Goal: Information Seeking & Learning: Learn about a topic

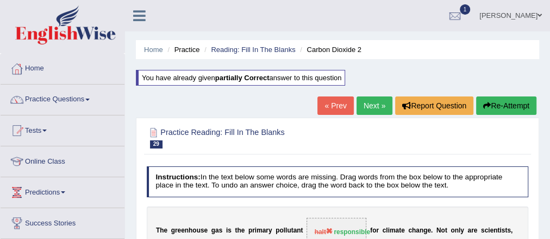
click at [367, 107] on link "Next »" at bounding box center [374, 106] width 36 height 18
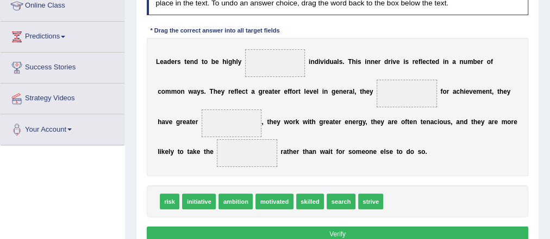
scroll to position [174, 0]
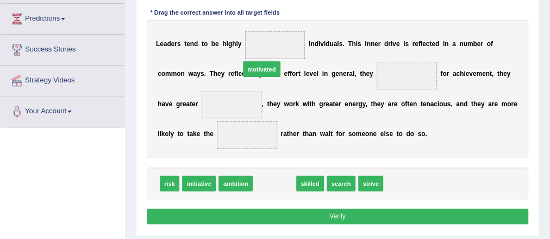
drag, startPoint x: 279, startPoint y: 181, endPoint x: 276, endPoint y: 33, distance: 148.8
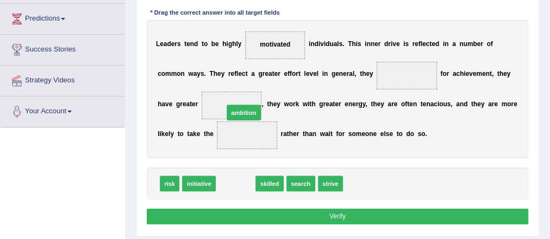
drag, startPoint x: 244, startPoint y: 183, endPoint x: 256, endPoint y: 101, distance: 82.9
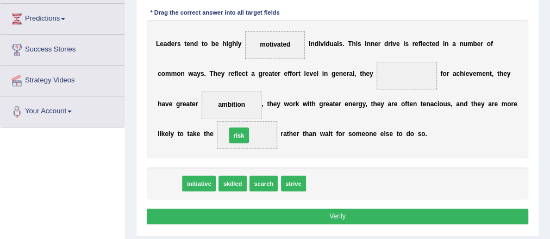
drag, startPoint x: 172, startPoint y: 181, endPoint x: 253, endPoint y: 124, distance: 99.4
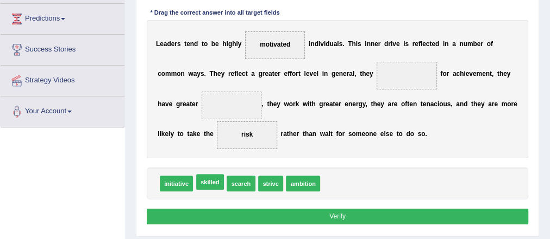
drag, startPoint x: 215, startPoint y: 180, endPoint x: 247, endPoint y: 198, distance: 36.7
drag, startPoint x: 247, startPoint y: 134, endPoint x: 236, endPoint y: 99, distance: 36.3
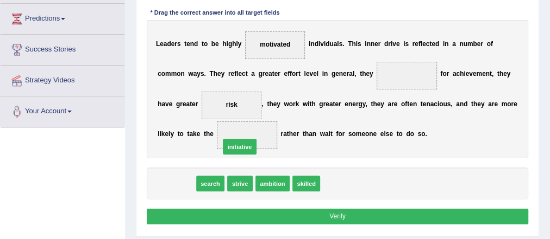
drag, startPoint x: 179, startPoint y: 186, endPoint x: 254, endPoint y: 144, distance: 86.1
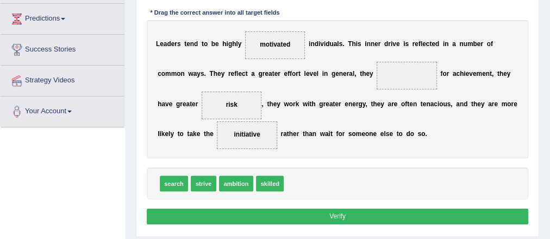
drag, startPoint x: 309, startPoint y: 161, endPoint x: 308, endPoint y: 155, distance: 6.5
click at [310, 154] on div "Instructions: In the text below some words are missing. Drag words from the box…" at bounding box center [337, 96] width 386 height 271
drag, startPoint x: 253, startPoint y: 176, endPoint x: 415, endPoint y: 70, distance: 194.1
click at [359, 216] on button "Verify" at bounding box center [338, 217] width 382 height 16
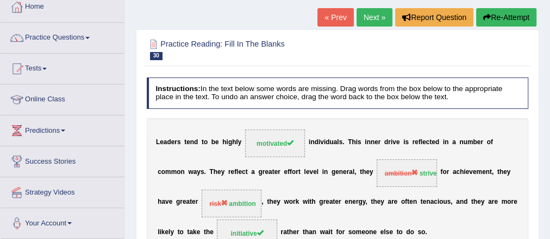
scroll to position [0, 0]
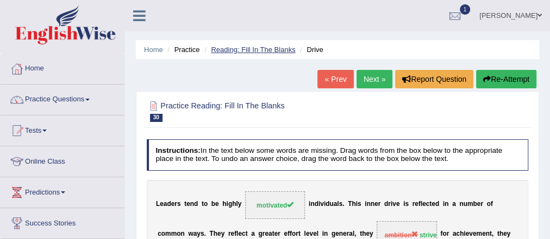
click at [259, 48] on link "Reading: Fill In The Blanks" at bounding box center [253, 50] width 84 height 8
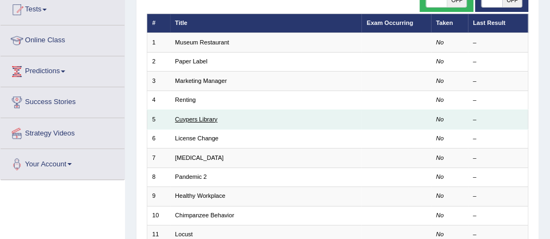
scroll to position [78, 0]
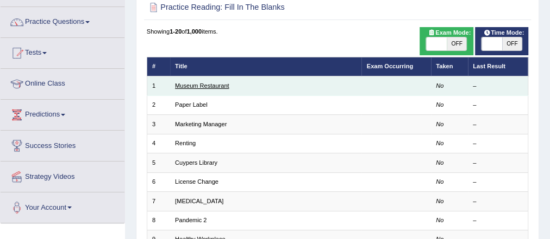
click at [223, 87] on link "Museum Restaurant" at bounding box center [202, 86] width 54 height 7
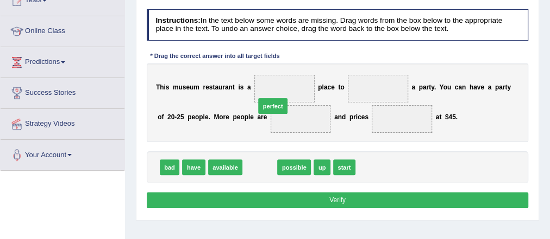
drag, startPoint x: 253, startPoint y: 163, endPoint x: 278, endPoint y: 79, distance: 87.8
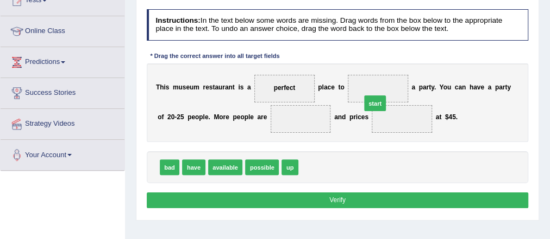
drag, startPoint x: 310, startPoint y: 168, endPoint x: 384, endPoint y: 86, distance: 110.7
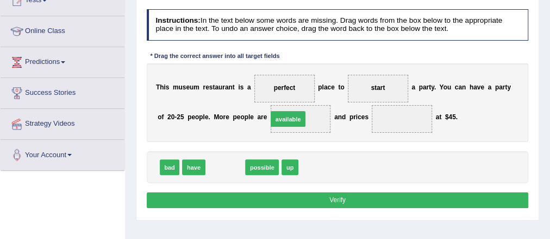
drag, startPoint x: 218, startPoint y: 161, endPoint x: 292, endPoint y: 113, distance: 88.3
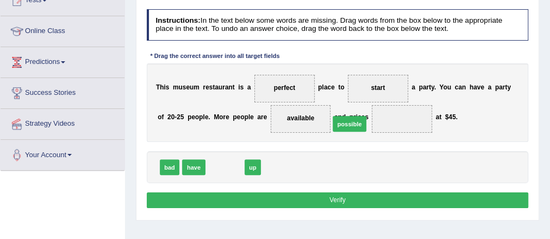
drag, startPoint x: 226, startPoint y: 165, endPoint x: 399, endPoint y: 129, distance: 175.8
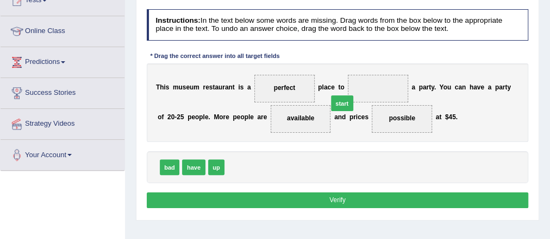
drag, startPoint x: 241, startPoint y: 167, endPoint x: 409, endPoint y: 86, distance: 186.3
click at [355, 191] on div "Instructions: In the text below some words are missing. Drag words from the box…" at bounding box center [337, 110] width 386 height 211
click at [333, 200] on button "Verify" at bounding box center [338, 201] width 382 height 16
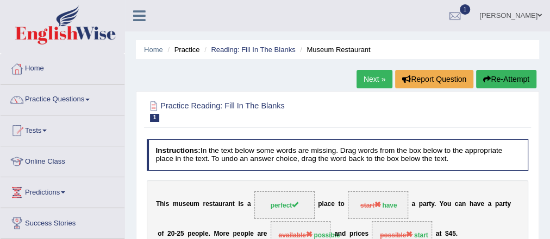
click at [365, 79] on link "Next »" at bounding box center [374, 79] width 36 height 18
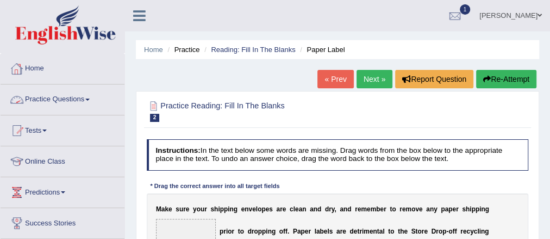
click at [222, 53] on li "Reading: Fill In The Blanks" at bounding box center [247, 50] width 93 height 10
click at [231, 47] on link "Reading: Fill In The Blanks" at bounding box center [253, 50] width 84 height 8
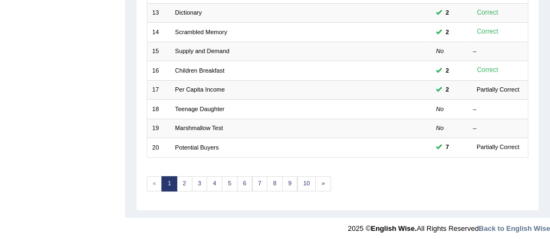
click at [185, 176] on link "2" at bounding box center [184, 183] width 16 height 15
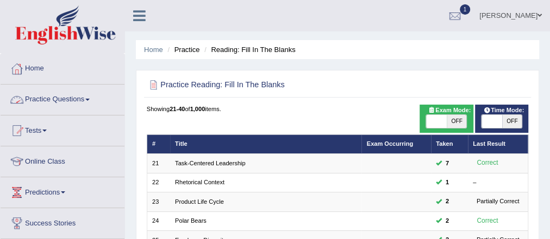
click at [57, 104] on link "Practice Questions" at bounding box center [63, 98] width 124 height 27
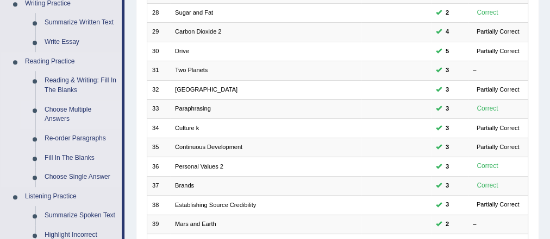
scroll to position [304, 0]
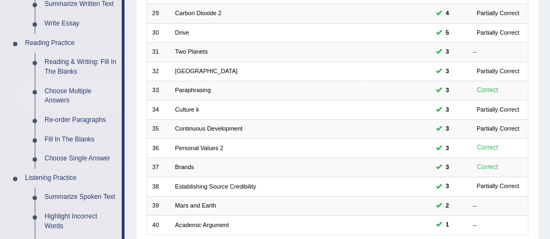
click at [84, 103] on link "Choose Multiple Answers" at bounding box center [81, 96] width 82 height 29
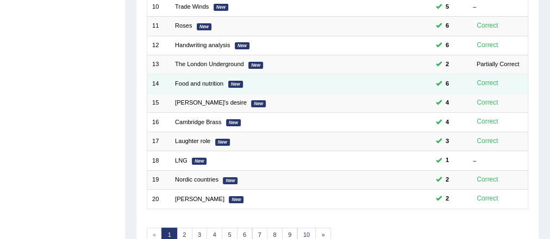
scroll to position [304, 0]
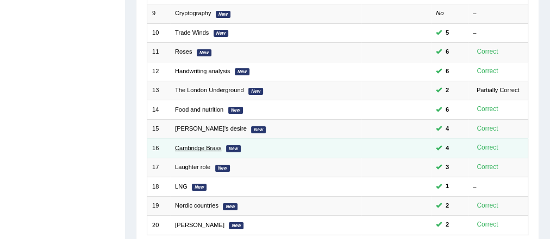
click at [207, 145] on link "Cambridge Brass" at bounding box center [198, 148] width 46 height 7
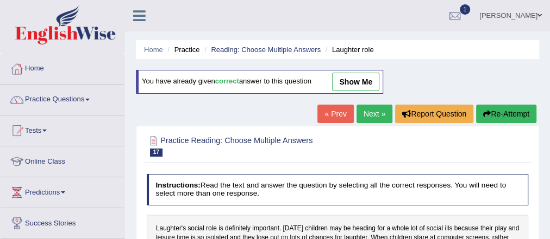
click at [364, 81] on link "show me" at bounding box center [355, 82] width 47 height 18
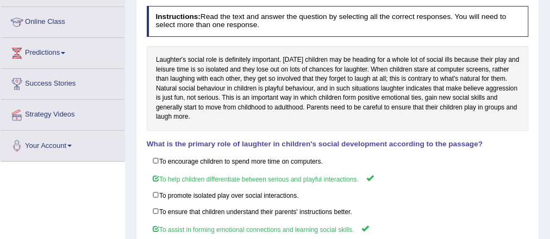
scroll to position [43, 0]
